Goal: Task Accomplishment & Management: Use online tool/utility

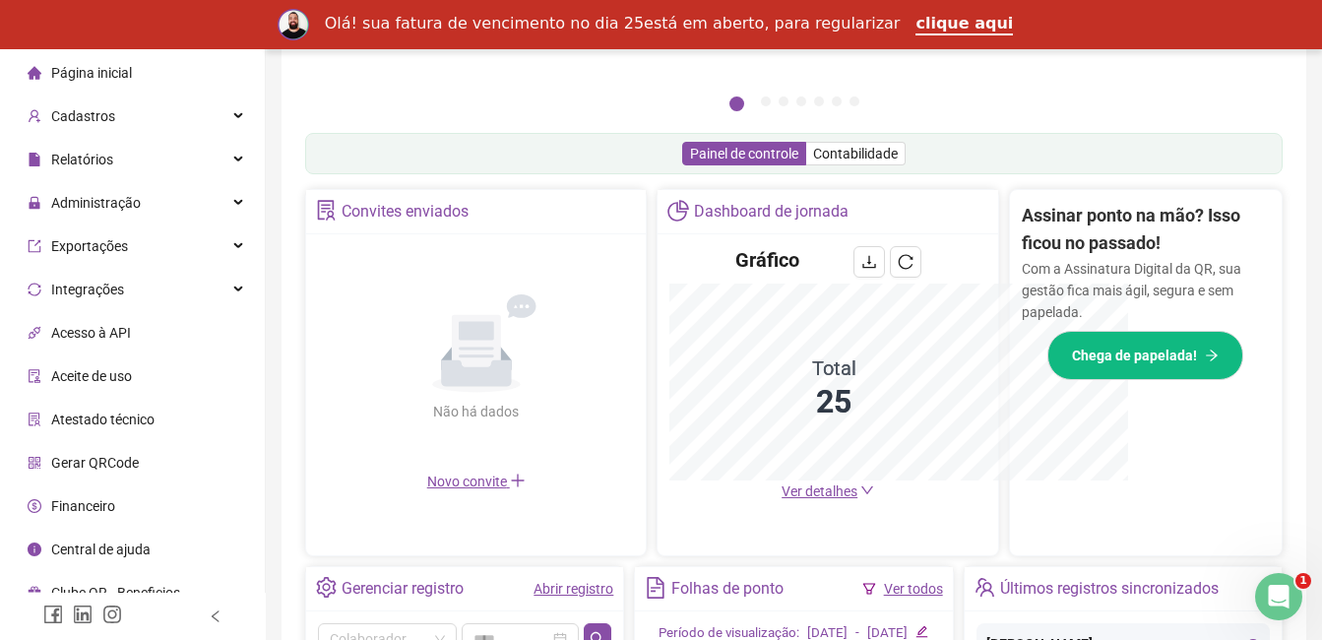
scroll to position [586, 0]
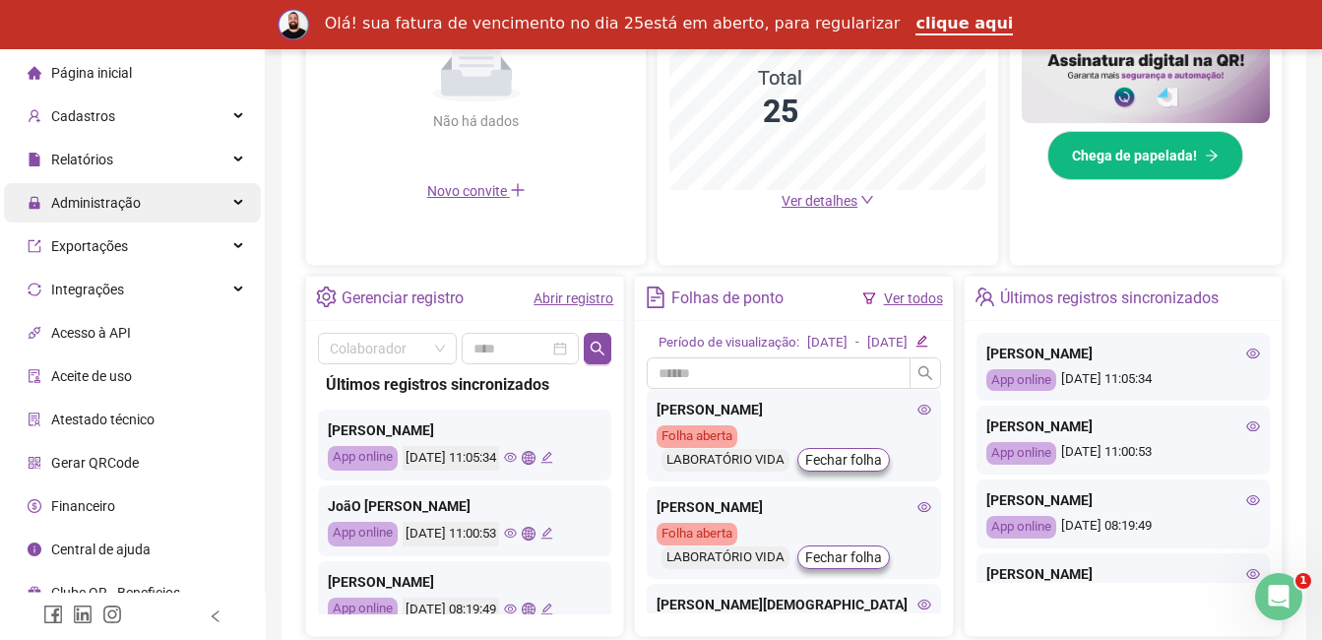
click at [199, 215] on div "Administração" at bounding box center [132, 202] width 257 height 39
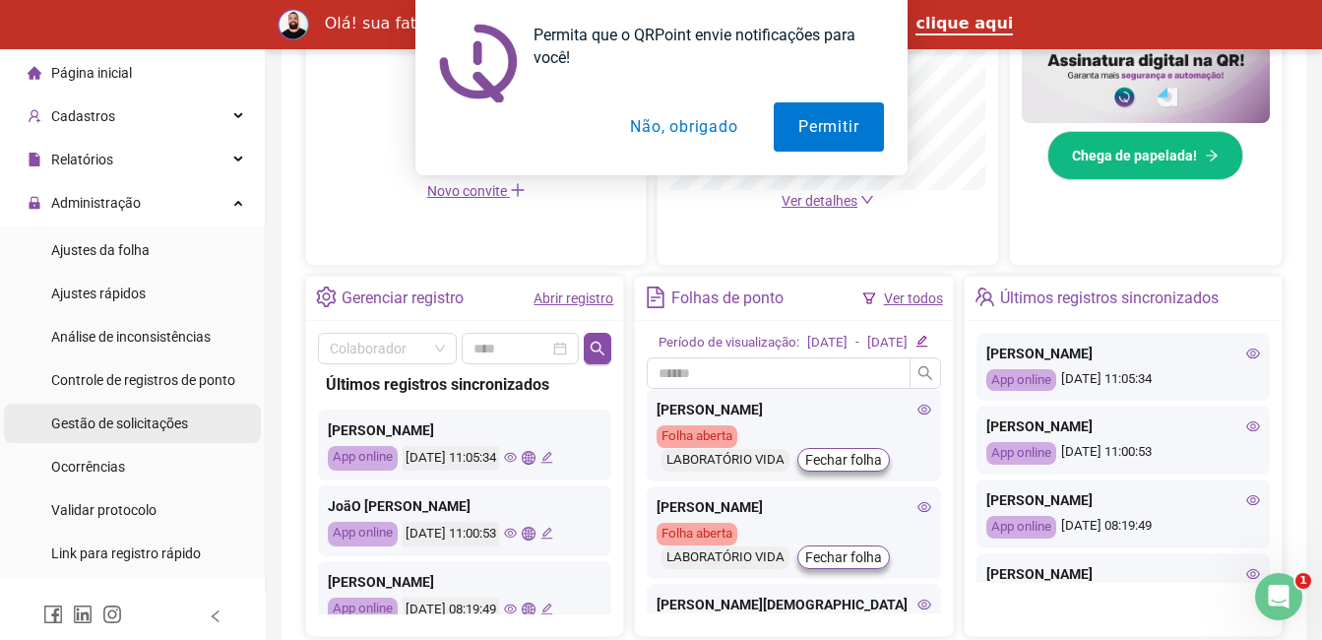
click at [163, 419] on span "Gestão de solicitações" at bounding box center [119, 424] width 137 height 16
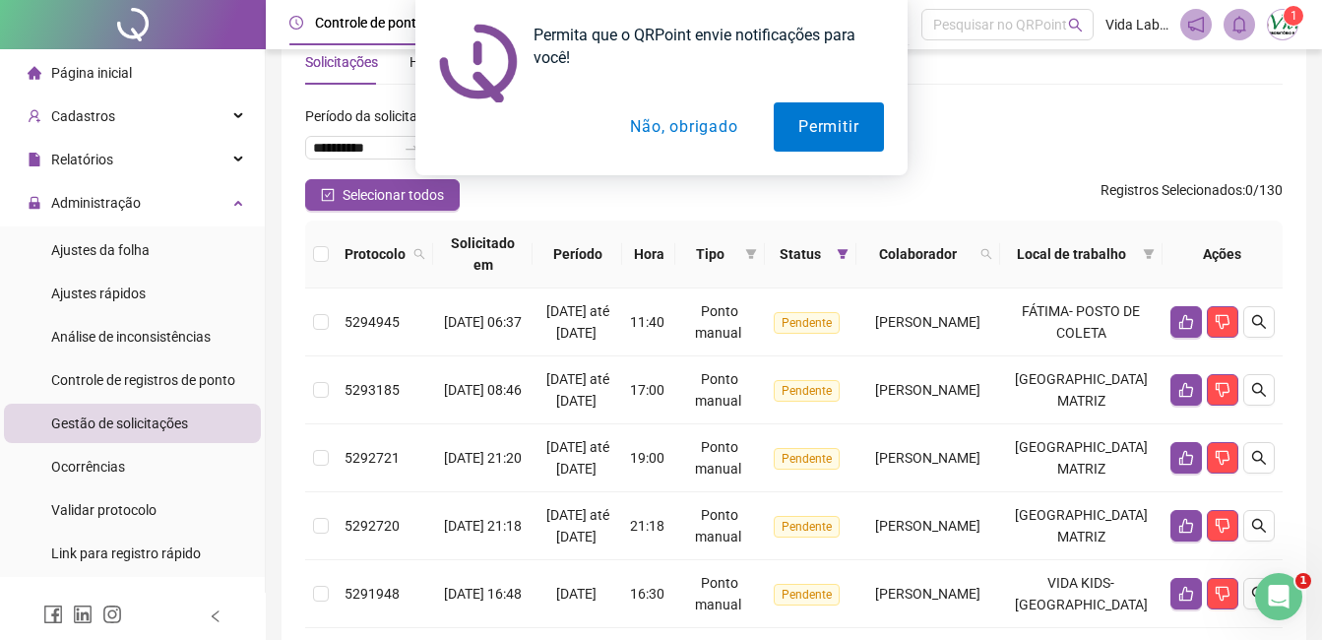
scroll to position [6, 0]
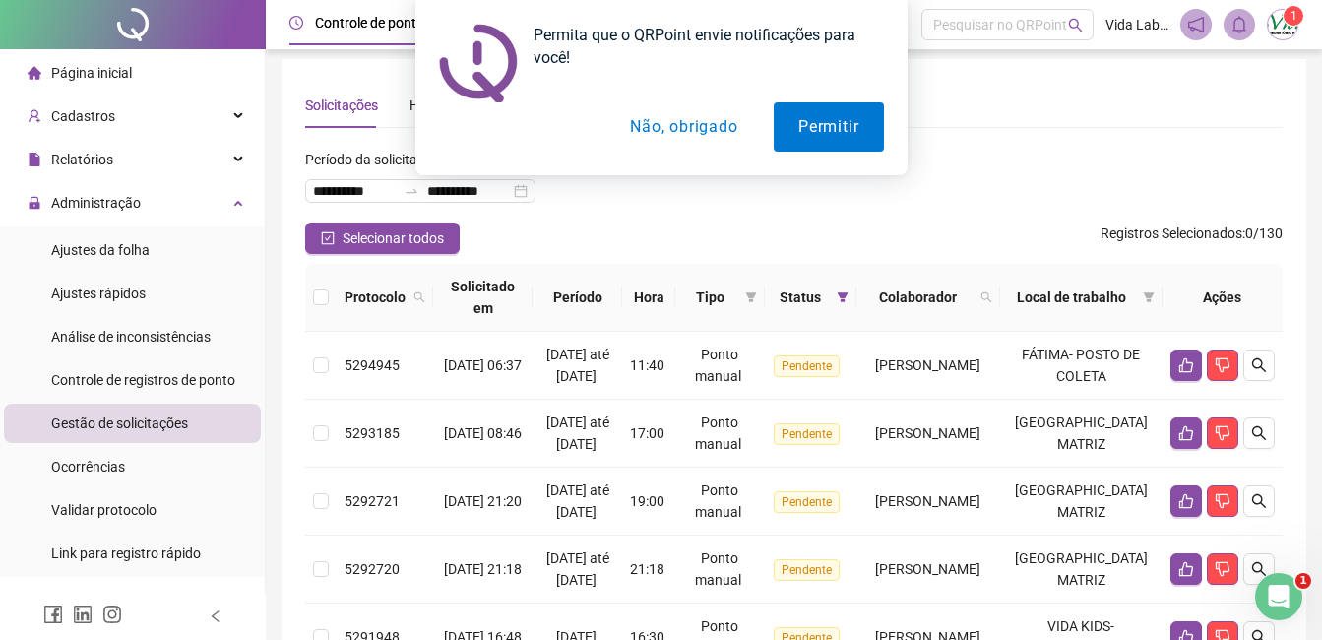
click at [1016, 108] on div "Permita que o QRPoint envie notificações para você! Permitir Não, obrigado" at bounding box center [661, 87] width 1322 height 175
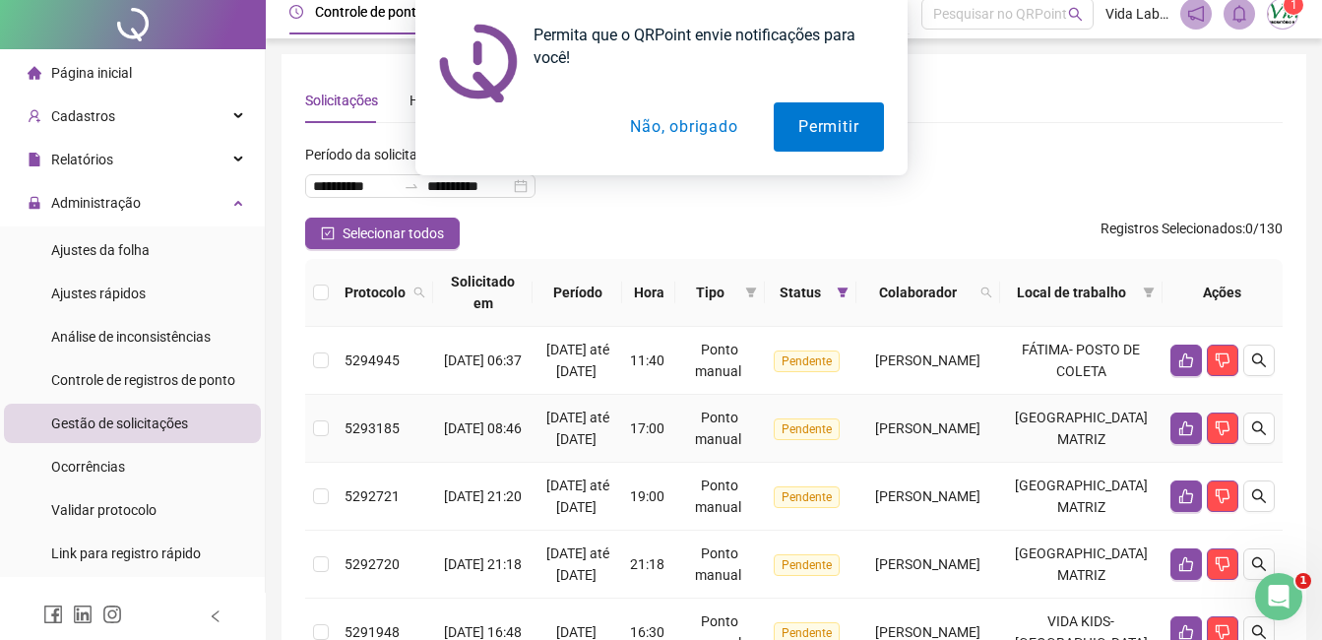
scroll to position [0, 0]
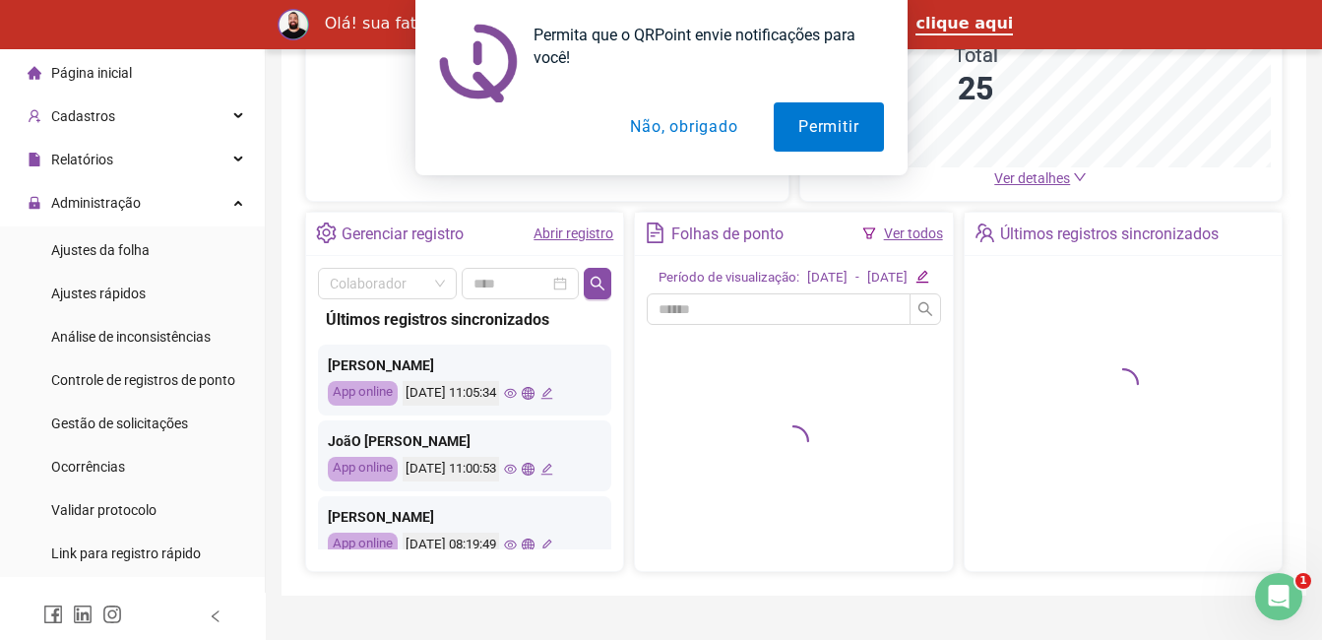
click at [703, 131] on button "Não, obrigado" at bounding box center [684, 126] width 157 height 49
